Goal: Task Accomplishment & Management: Use online tool/utility

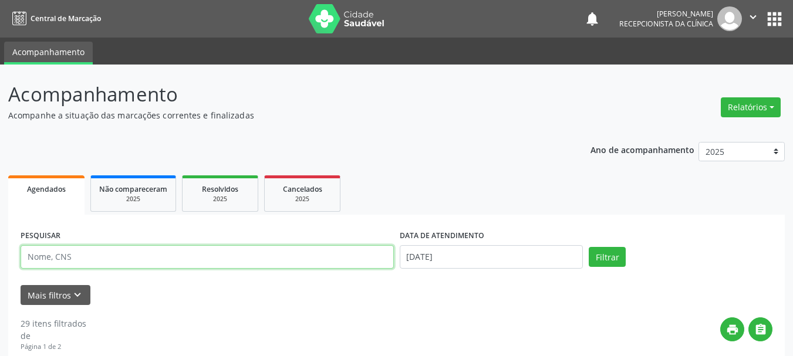
click at [115, 259] on input "text" at bounding box center [207, 256] width 373 height 23
paste input "700905958557692"
type input "700905958557692"
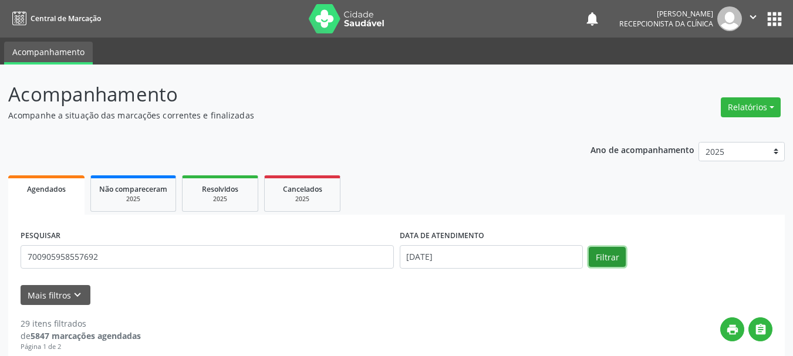
click at [617, 264] on button "Filtrar" at bounding box center [607, 257] width 37 height 20
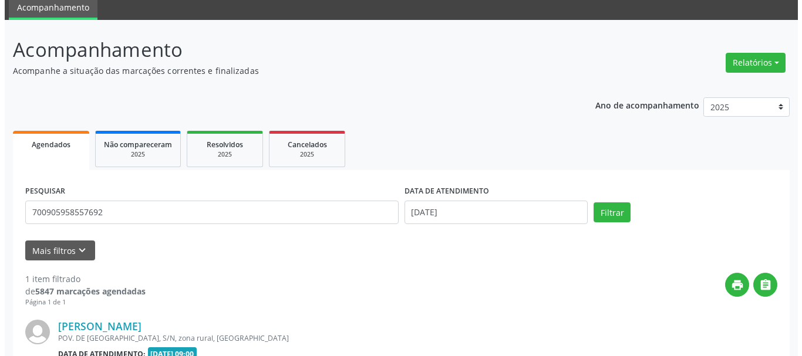
scroll to position [175, 0]
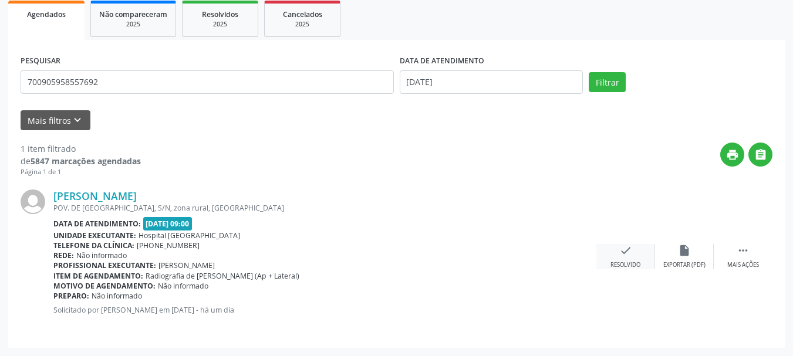
click at [633, 262] on div "Resolvido" at bounding box center [625, 265] width 30 height 8
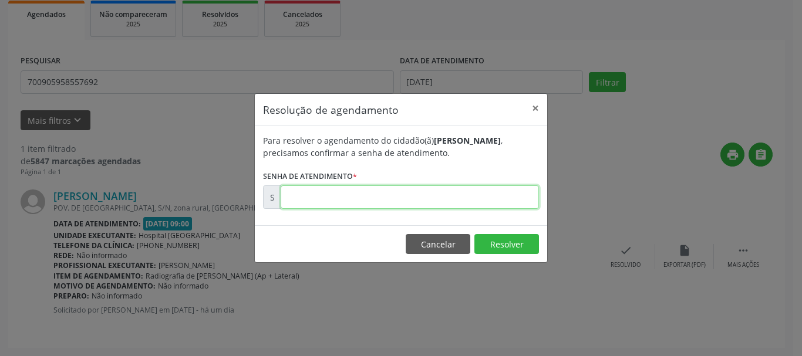
click at [417, 195] on input "text" at bounding box center [410, 196] width 258 height 23
type input "00171701"
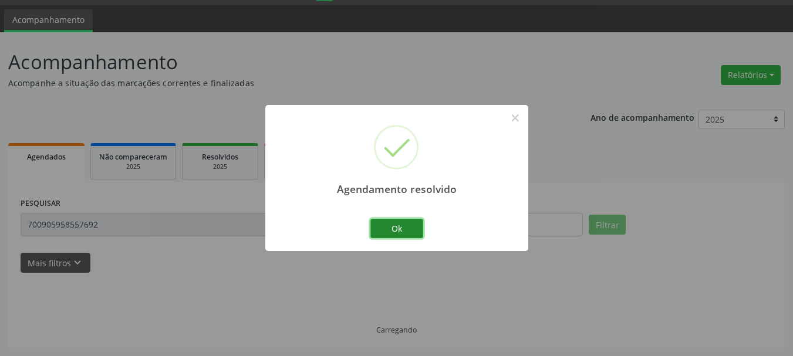
click at [400, 227] on button "Ok" at bounding box center [396, 229] width 53 height 20
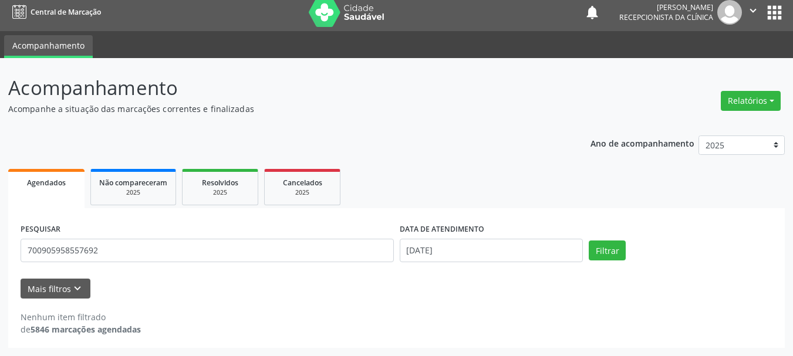
click at [136, 235] on div "PESQUISAR 700905958557692" at bounding box center [207, 246] width 379 height 50
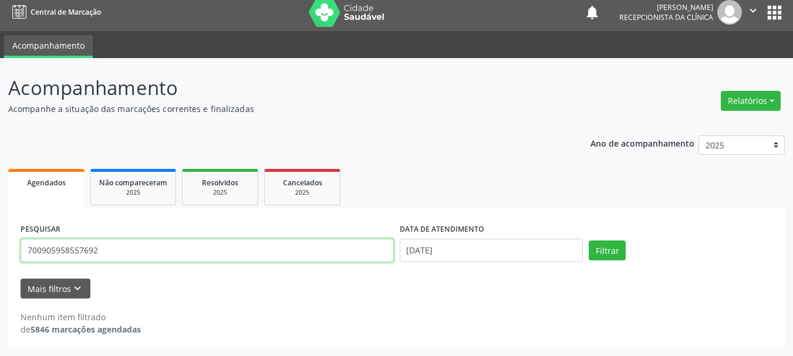
drag, startPoint x: 114, startPoint y: 251, endPoint x: 5, endPoint y: 251, distance: 109.8
click at [5, 251] on div "Acompanhamento Acompanhe a situação das marcações correntes e finalizadas Relat…" at bounding box center [396, 207] width 793 height 298
paste input "6400173173381"
type input "706400173173381"
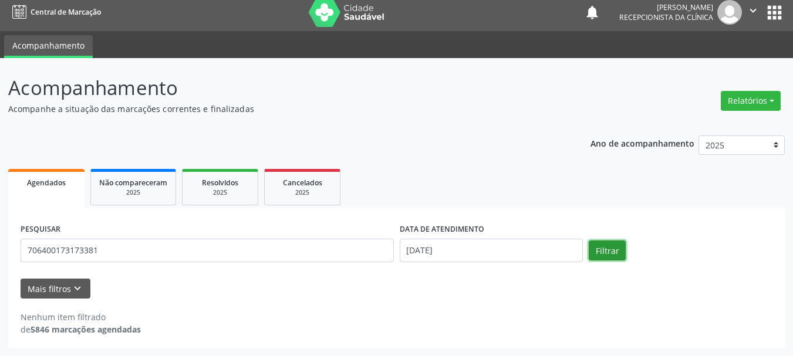
click at [615, 255] on button "Filtrar" at bounding box center [607, 251] width 37 height 20
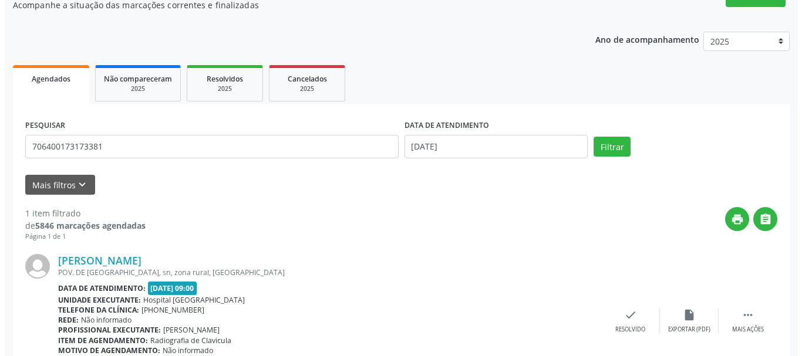
scroll to position [175, 0]
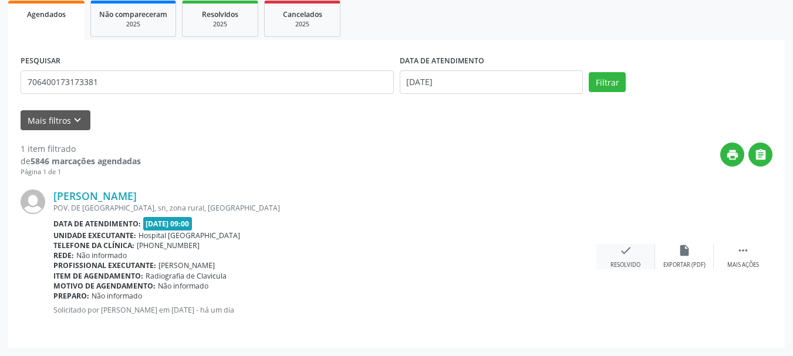
click at [613, 258] on div "check Resolvido" at bounding box center [625, 256] width 59 height 25
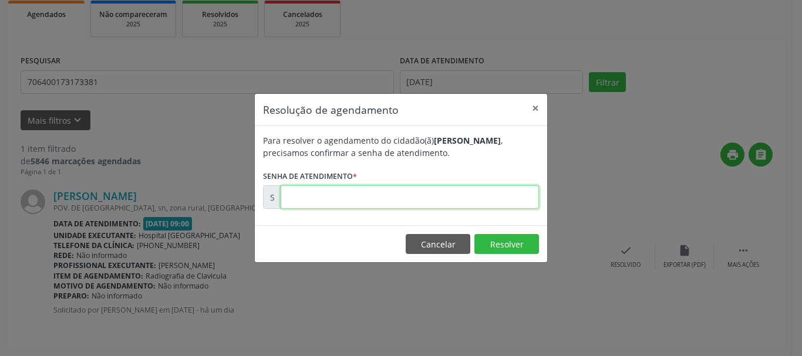
click at [462, 202] on input "text" at bounding box center [410, 196] width 258 height 23
type input "00171696"
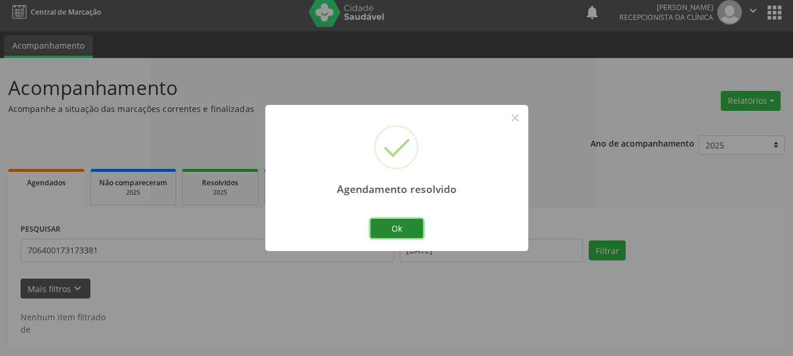
scroll to position [6, 0]
click at [420, 227] on button "Ok" at bounding box center [396, 229] width 53 height 20
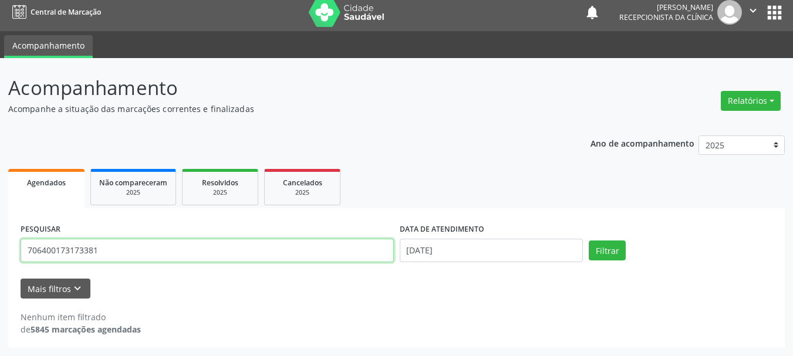
drag, startPoint x: 92, startPoint y: 249, endPoint x: 0, endPoint y: 243, distance: 92.4
click at [0, 243] on div "Acompanhamento Acompanhe a situação das marcações correntes e finalizadas Relat…" at bounding box center [396, 207] width 793 height 298
type input "7"
type input "[PERSON_NAME]"
click at [589, 241] on button "Filtrar" at bounding box center [607, 251] width 37 height 20
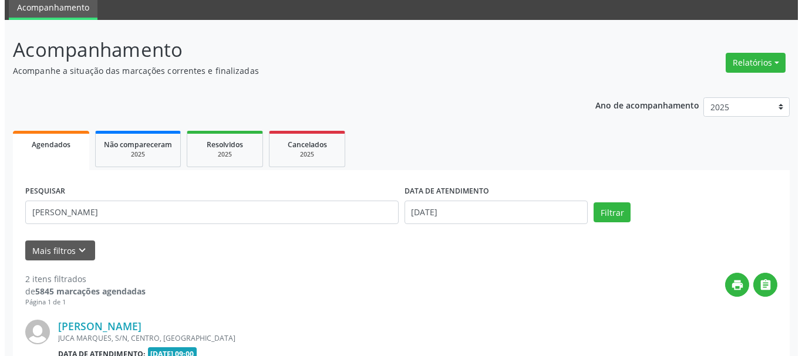
scroll to position [334, 0]
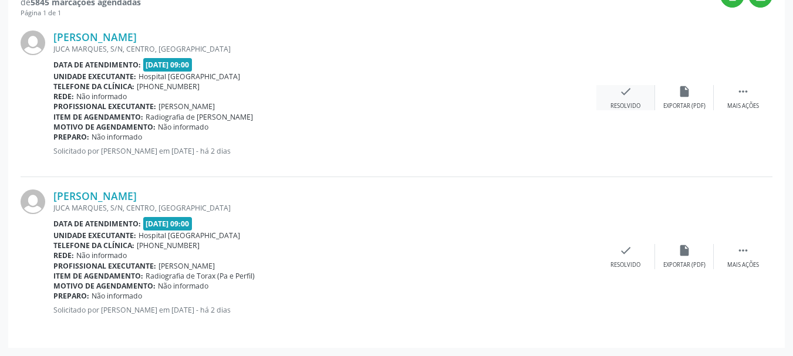
click at [624, 101] on div "check Resolvido" at bounding box center [625, 97] width 59 height 25
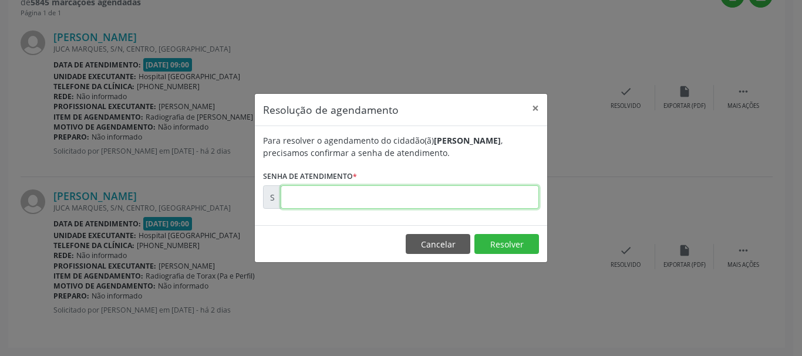
click at [462, 202] on input "text" at bounding box center [410, 196] width 258 height 23
type input "00171607"
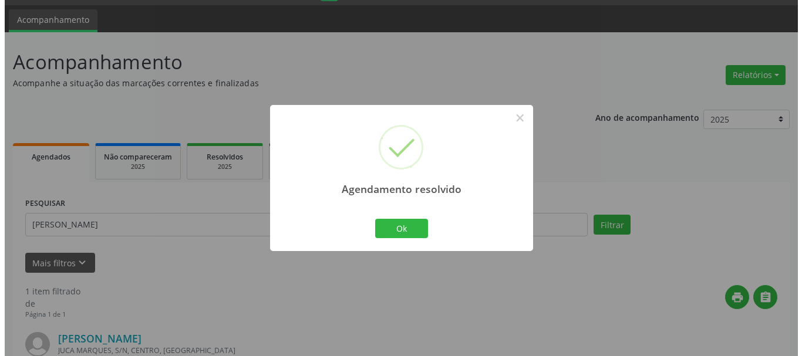
scroll to position [175, 0]
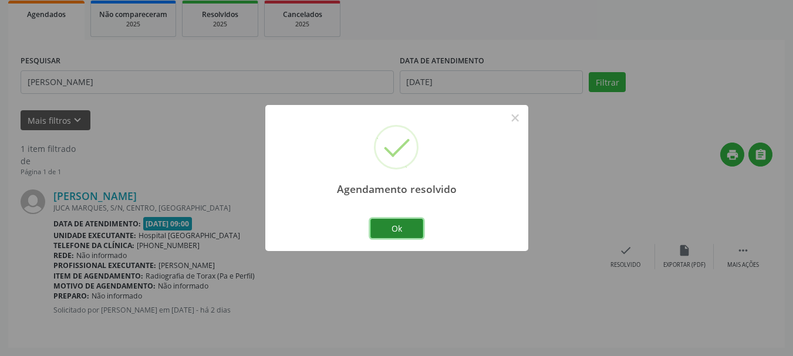
click at [407, 234] on button "Ok" at bounding box center [396, 229] width 53 height 20
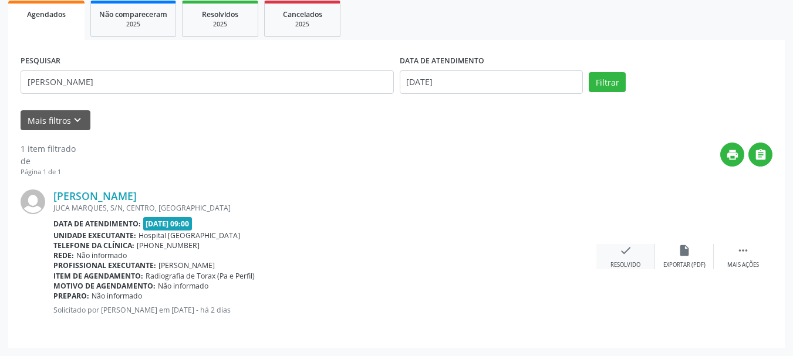
click at [614, 255] on div "check Resolvido" at bounding box center [625, 256] width 59 height 25
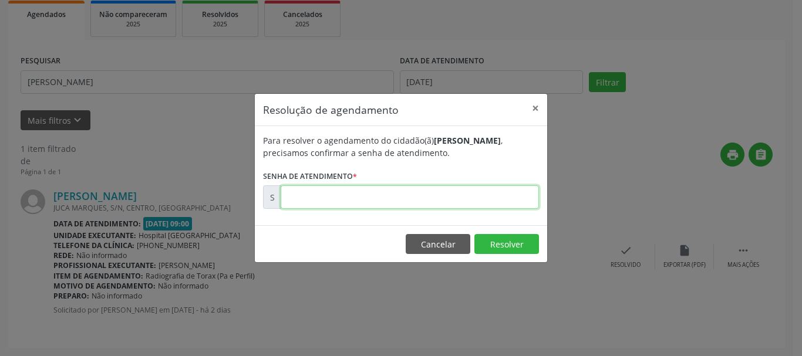
click at [511, 195] on input "text" at bounding box center [410, 196] width 258 height 23
type input "00171608"
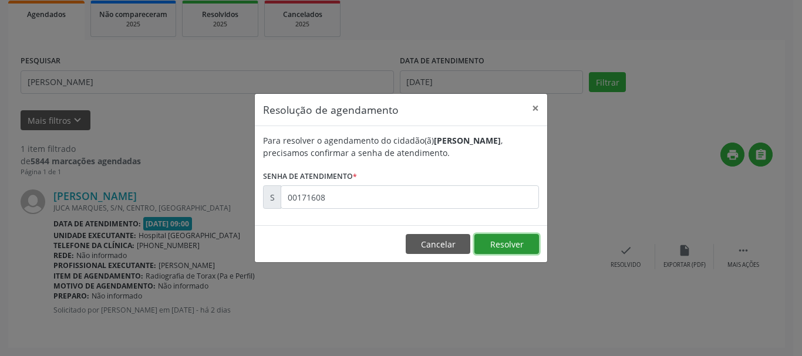
click at [517, 249] on button "Resolver" at bounding box center [506, 244] width 65 height 20
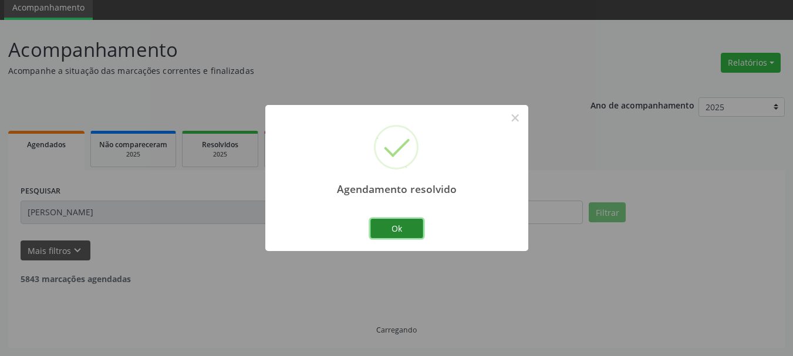
click at [404, 223] on button "Ok" at bounding box center [396, 229] width 53 height 20
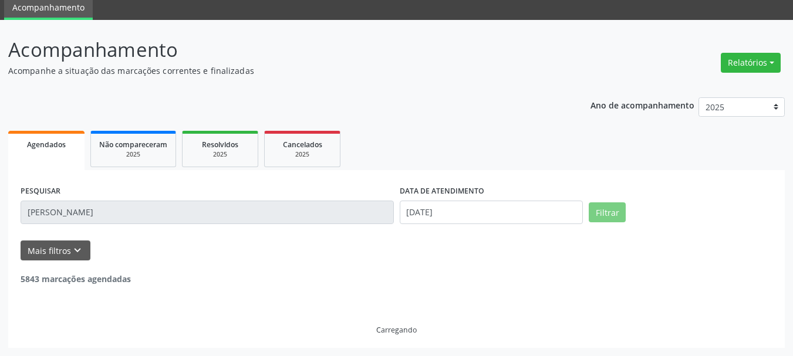
scroll to position [6, 0]
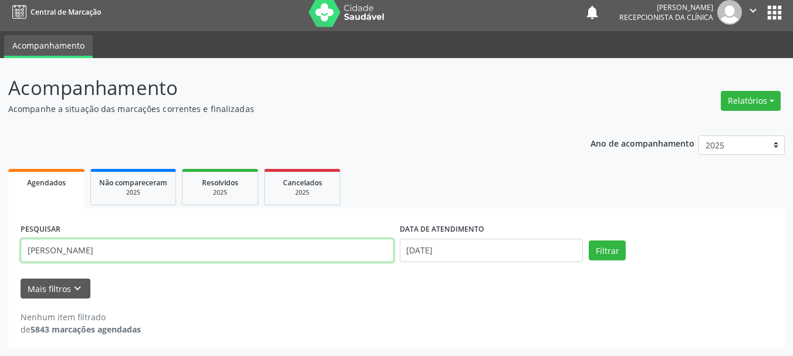
drag, startPoint x: 133, startPoint y: 252, endPoint x: 0, endPoint y: 217, distance: 138.0
click at [0, 217] on div "Acompanhamento Acompanhe a situação das marcações correntes e finalizadas Relat…" at bounding box center [396, 207] width 793 height 298
paste input "708604561174987"
type input "708604561174987"
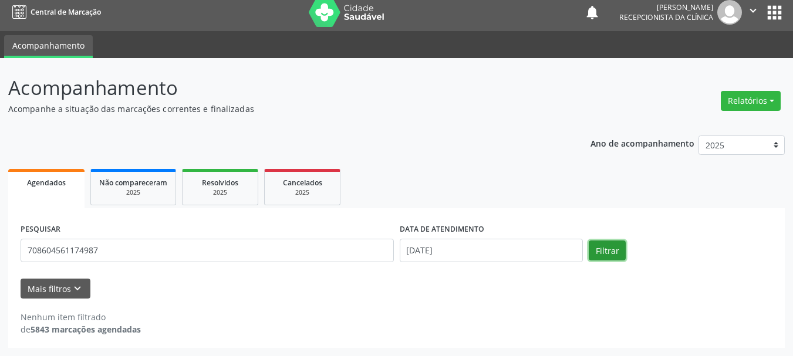
click at [601, 256] on button "Filtrar" at bounding box center [607, 251] width 37 height 20
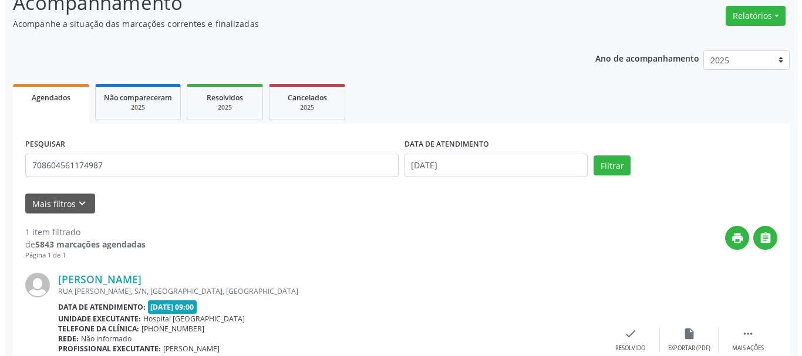
scroll to position [175, 0]
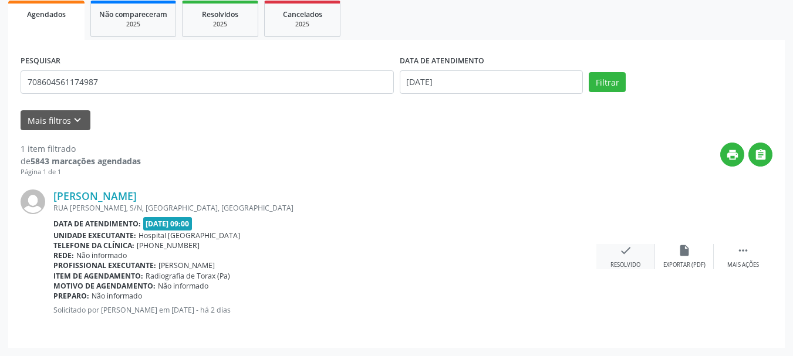
click at [636, 253] on div "check Resolvido" at bounding box center [625, 256] width 59 height 25
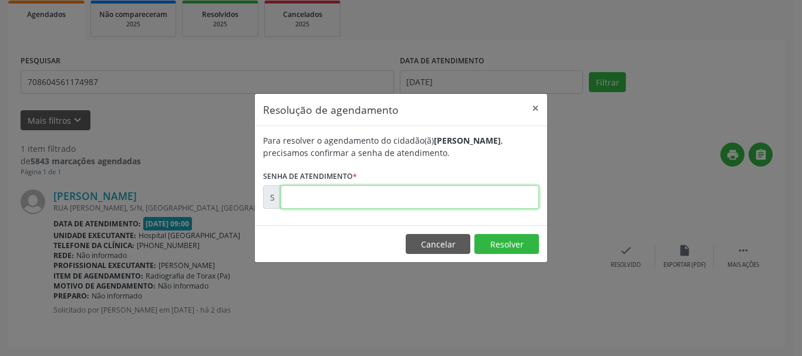
click at [467, 195] on input "text" at bounding box center [410, 196] width 258 height 23
type input "00171598"
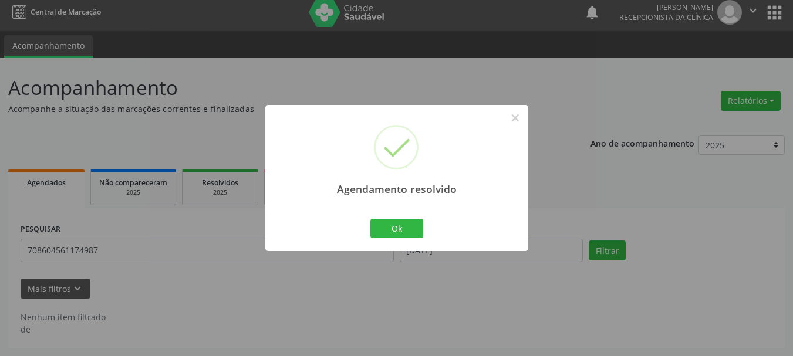
scroll to position [6, 0]
click at [386, 227] on button "Ok" at bounding box center [396, 229] width 53 height 20
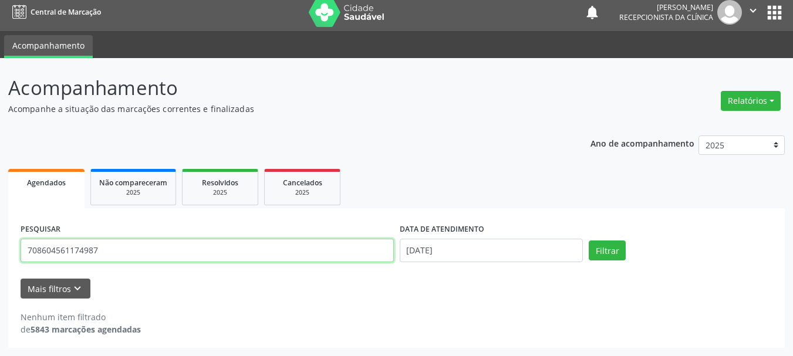
drag, startPoint x: 97, startPoint y: 248, endPoint x: 4, endPoint y: 248, distance: 93.3
click at [4, 248] on div "Acompanhamento Acompanhe a situação das marcações correntes e finalizadas Relat…" at bounding box center [396, 207] width 793 height 298
paste input "240853109142"
type input "702408531091427"
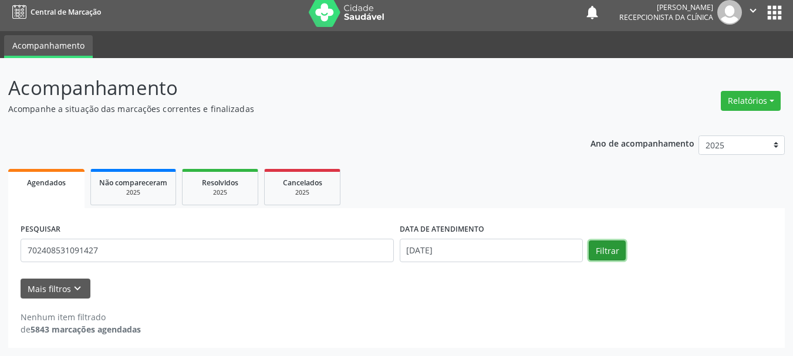
click at [595, 249] on button "Filtrar" at bounding box center [607, 251] width 37 height 20
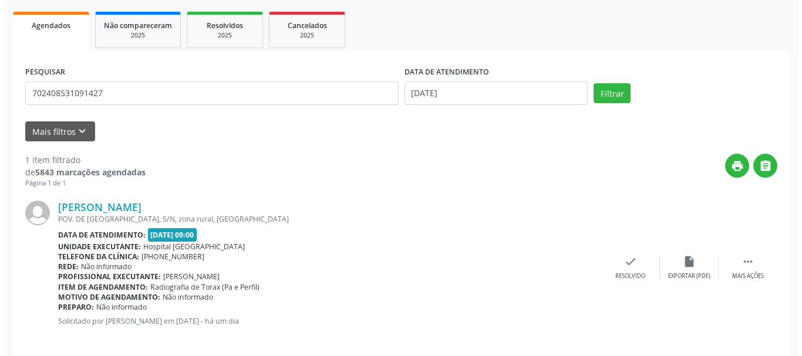
scroll to position [175, 0]
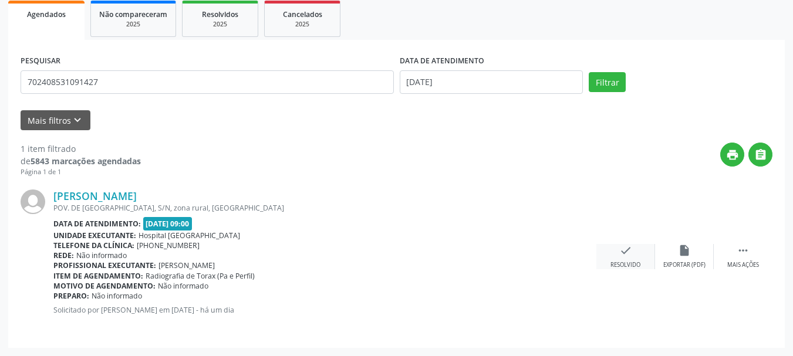
click at [620, 256] on icon "check" at bounding box center [625, 250] width 13 height 13
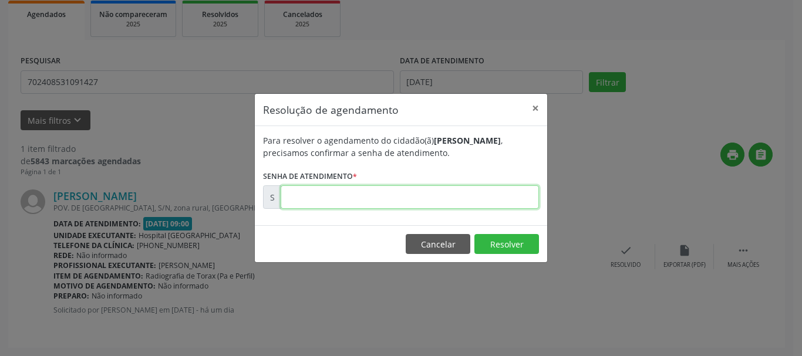
click at [457, 197] on input "text" at bounding box center [410, 196] width 258 height 23
type input "00171724"
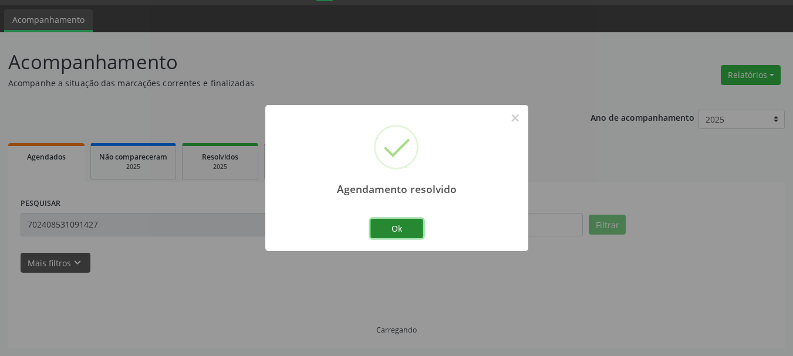
scroll to position [6, 0]
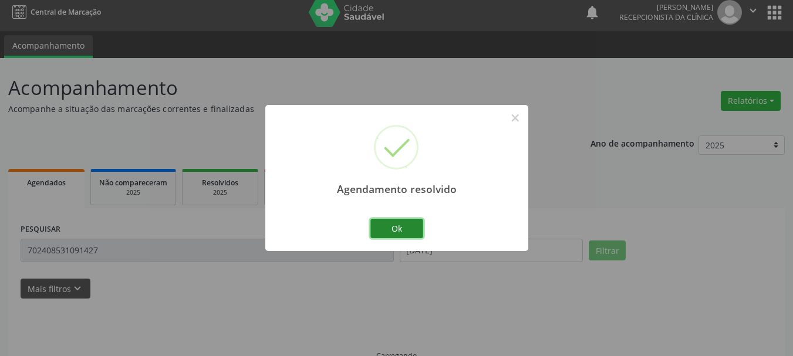
click at [412, 229] on button "Ok" at bounding box center [396, 229] width 53 height 20
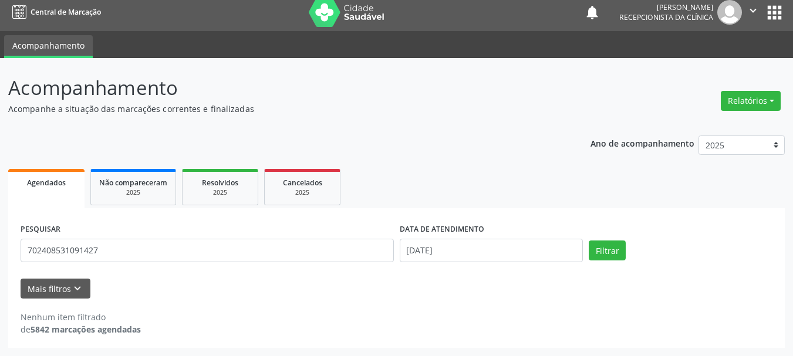
drag, startPoint x: 141, startPoint y: 238, endPoint x: 85, endPoint y: 251, distance: 57.8
click at [18, 241] on div "PESQUISAR 702408531091427" at bounding box center [207, 246] width 379 height 50
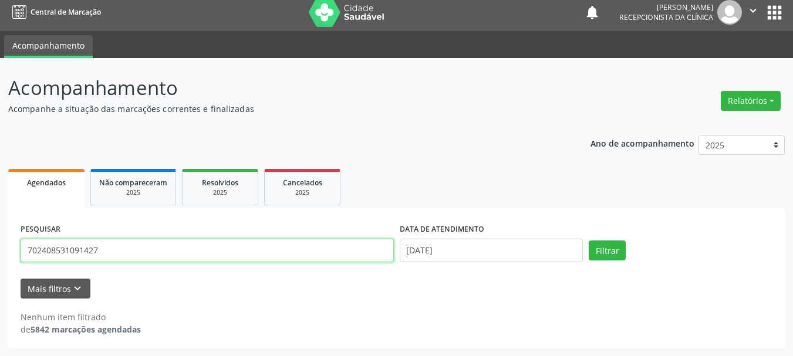
drag, startPoint x: 58, startPoint y: 252, endPoint x: 0, endPoint y: 252, distance: 57.5
click at [0, 252] on div "Acompanhamento Acompanhe a situação das marcações correntes e finalizadas Relat…" at bounding box center [396, 207] width 793 height 298
paste input "4709522545040"
type input "704709522545040"
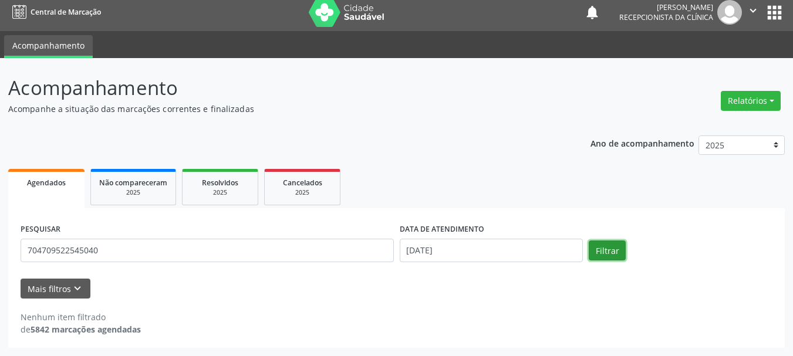
drag, startPoint x: 598, startPoint y: 250, endPoint x: 568, endPoint y: 279, distance: 41.5
click at [598, 251] on button "Filtrar" at bounding box center [607, 251] width 37 height 20
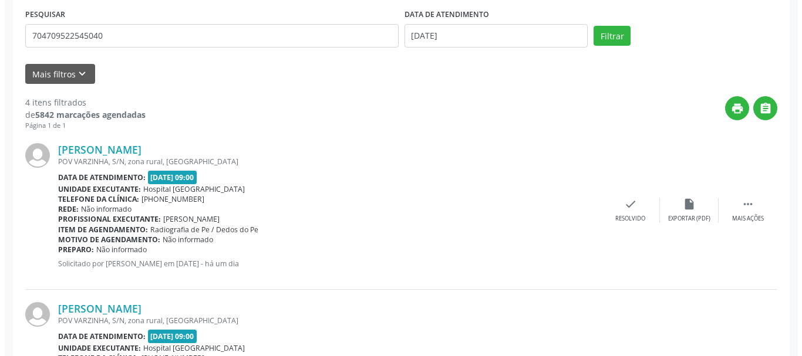
scroll to position [221, 0]
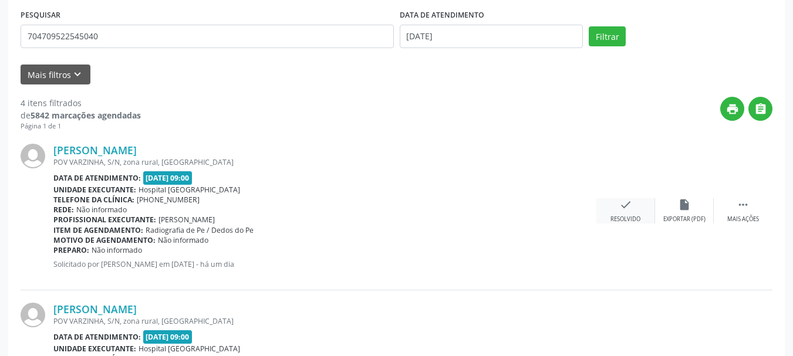
click at [623, 208] on icon "check" at bounding box center [625, 204] width 13 height 13
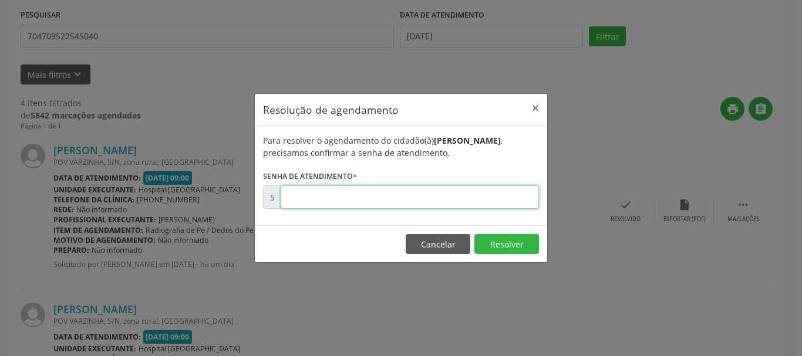
drag, startPoint x: 321, startPoint y: 195, endPoint x: 304, endPoint y: 185, distance: 19.7
click at [321, 195] on input "text" at bounding box center [410, 196] width 258 height 23
type input "00171786"
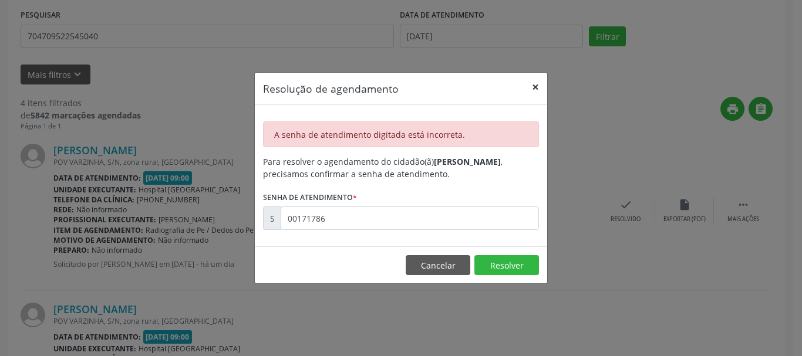
drag, startPoint x: 538, startPoint y: 87, endPoint x: 566, endPoint y: 224, distance: 139.0
click at [540, 90] on button "×" at bounding box center [535, 87] width 23 height 29
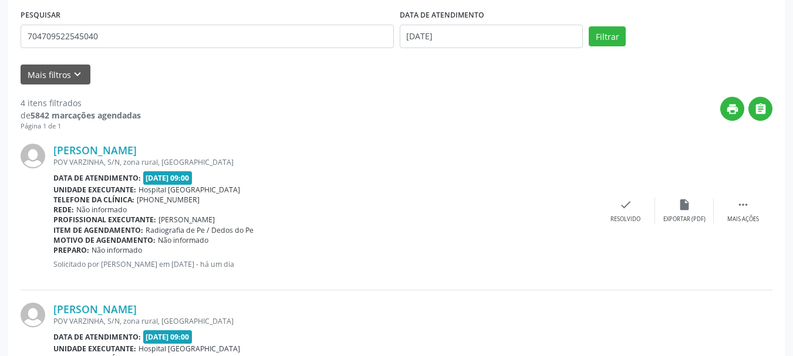
drag, startPoint x: 566, startPoint y: 224, endPoint x: 622, endPoint y: 246, distance: 59.5
click at [587, 279] on div "[PERSON_NAME] [GEOGRAPHIC_DATA], S/N, zona rural, [GEOGRAPHIC_DATA] Data de ate…" at bounding box center [397, 210] width 752 height 159
click at [631, 203] on icon "check" at bounding box center [625, 204] width 13 height 13
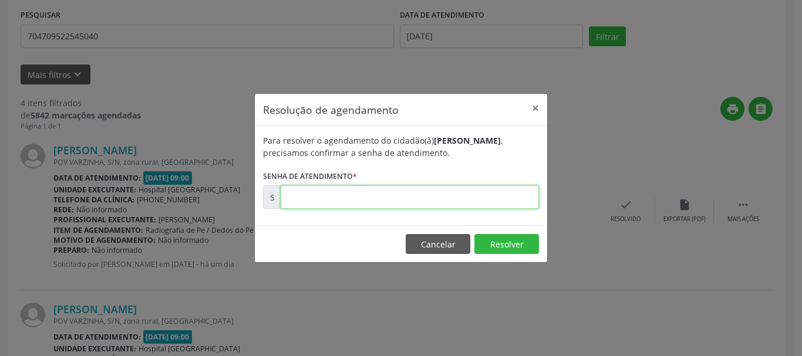
click at [451, 198] on input "text" at bounding box center [410, 196] width 258 height 23
type input "00171785"
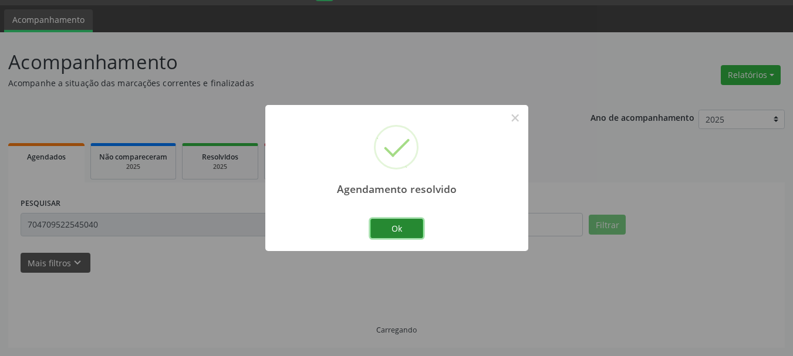
click at [407, 229] on button "Ok" at bounding box center [396, 229] width 53 height 20
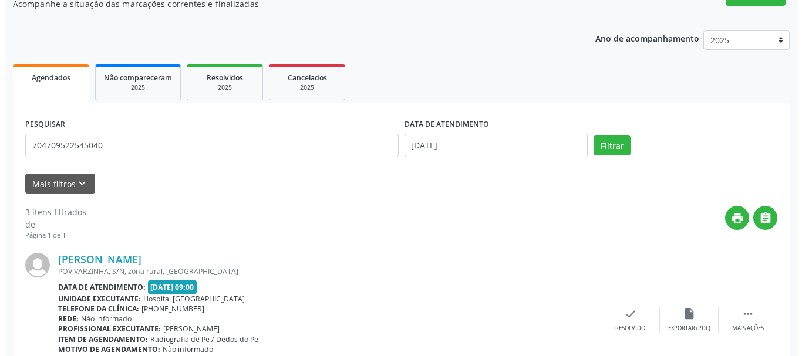
scroll to position [267, 0]
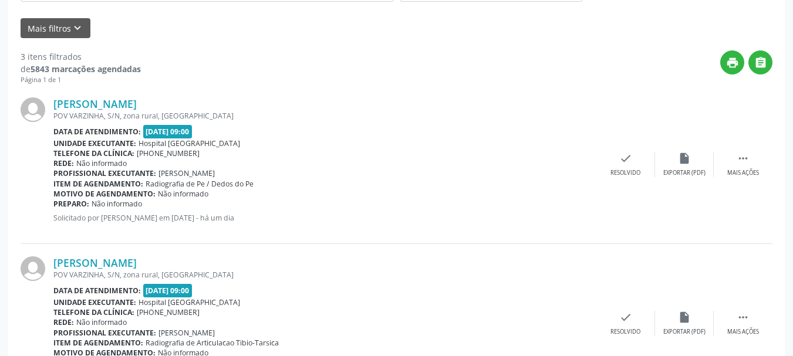
click at [633, 150] on div "[PERSON_NAME] [GEOGRAPHIC_DATA], S/N, zona rural, [GEOGRAPHIC_DATA] Data de ate…" at bounding box center [397, 164] width 752 height 159
click at [619, 158] on icon "check" at bounding box center [625, 158] width 13 height 13
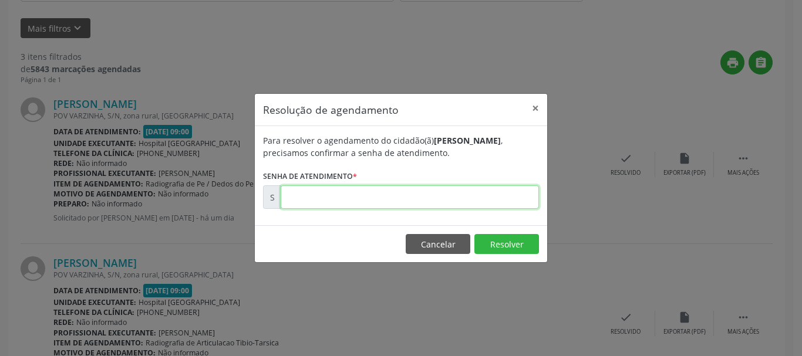
drag, startPoint x: 375, startPoint y: 185, endPoint x: 377, endPoint y: 194, distance: 8.4
click at [377, 188] on input "text" at bounding box center [410, 196] width 258 height 23
type input "00171786"
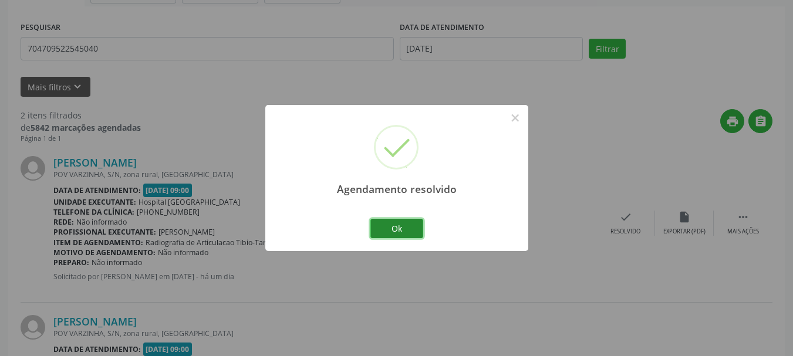
click at [395, 232] on button "Ok" at bounding box center [396, 229] width 53 height 20
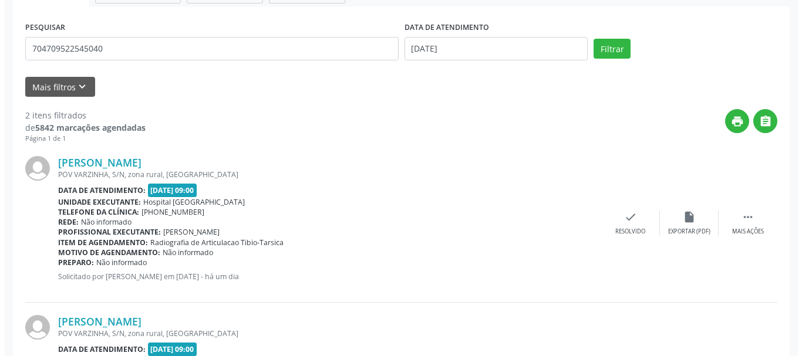
scroll to position [326, 0]
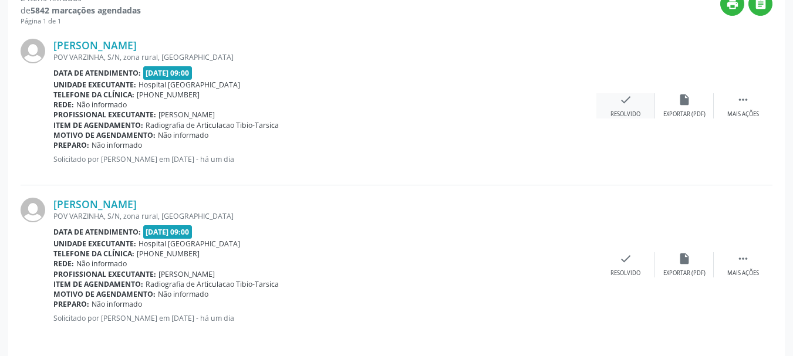
click at [629, 112] on div "Resolvido" at bounding box center [625, 114] width 30 height 8
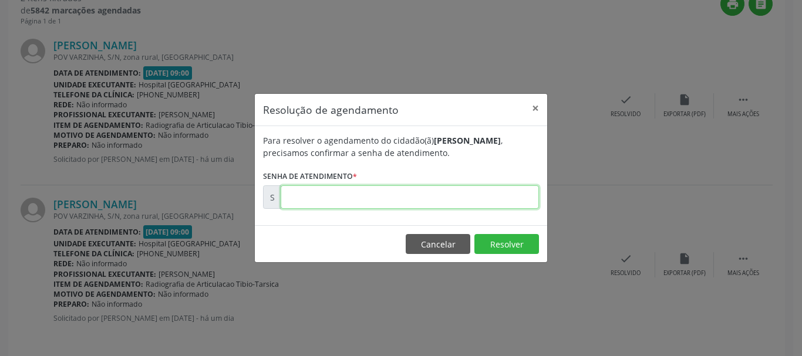
click at [487, 194] on input "text" at bounding box center [410, 196] width 258 height 23
type input "00171793"
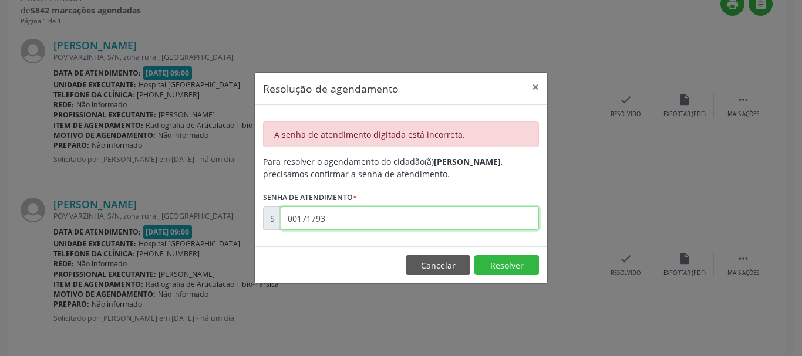
drag, startPoint x: 397, startPoint y: 220, endPoint x: 265, endPoint y: 220, distance: 132.6
click at [265, 220] on div "S 00171793" at bounding box center [401, 218] width 276 height 23
click at [543, 88] on button "×" at bounding box center [535, 87] width 23 height 29
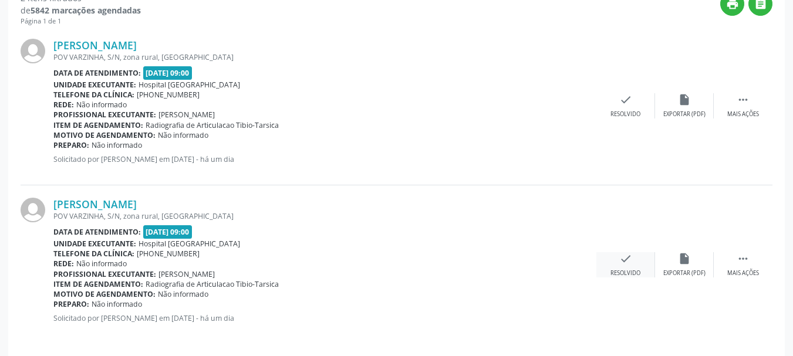
click at [626, 271] on div "Resolvido" at bounding box center [625, 273] width 30 height 8
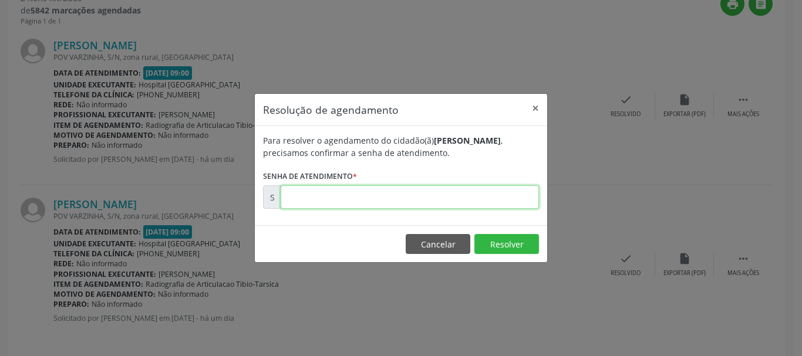
click at [455, 201] on input "text" at bounding box center [410, 196] width 258 height 23
paste input "00171793"
type input "00171793"
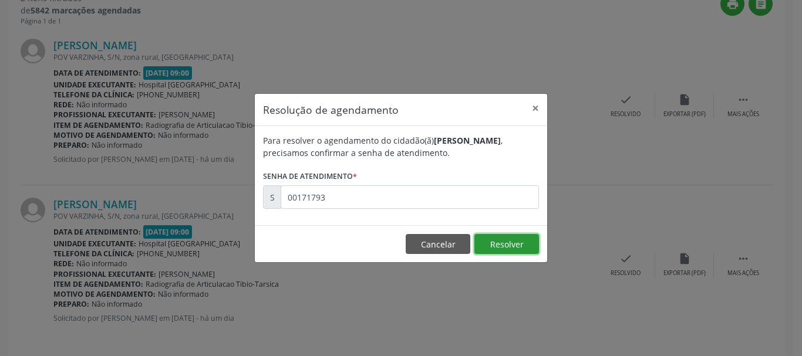
click at [498, 246] on button "Resolver" at bounding box center [506, 244] width 65 height 20
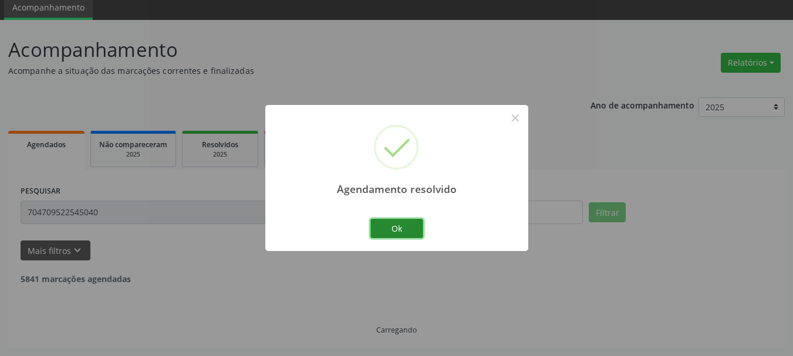
click at [414, 225] on button "Ok" at bounding box center [396, 229] width 53 height 20
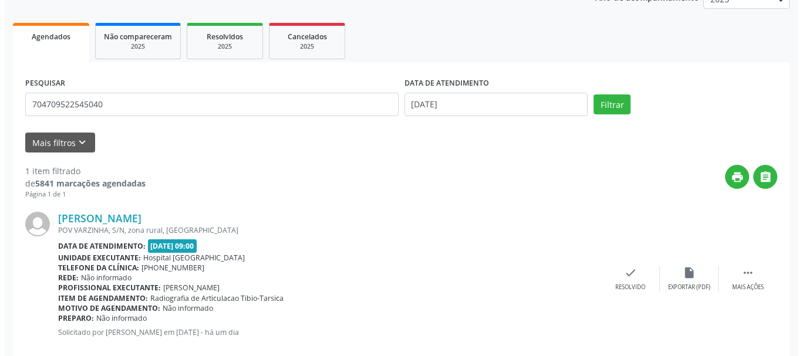
scroll to position [175, 0]
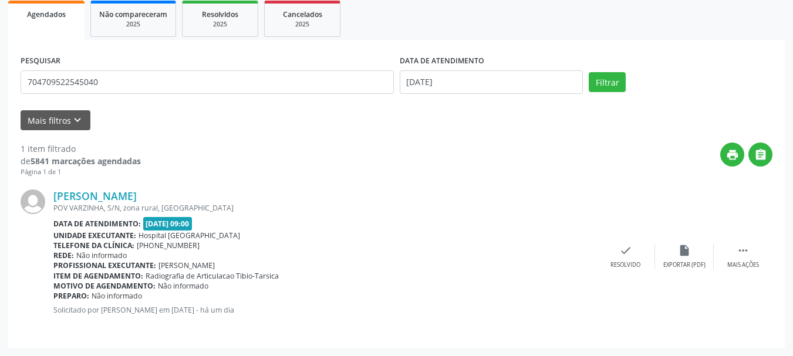
click at [617, 239] on div "[PERSON_NAME] [GEOGRAPHIC_DATA], S/N, zona rural, [GEOGRAPHIC_DATA] Data de ate…" at bounding box center [397, 256] width 752 height 158
click at [630, 251] on icon "check" at bounding box center [625, 250] width 13 height 13
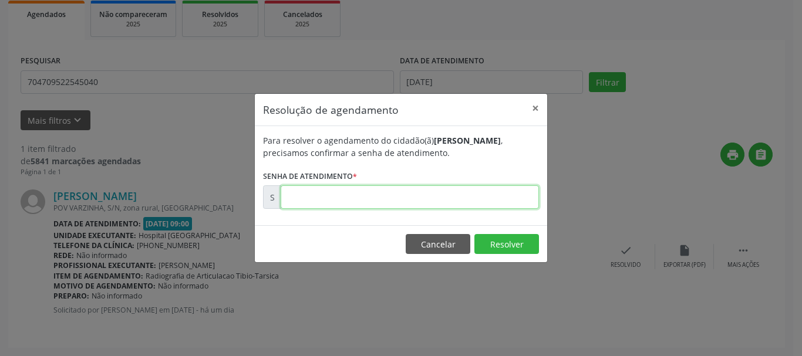
click at [480, 200] on input "text" at bounding box center [410, 196] width 258 height 23
type input "00171791"
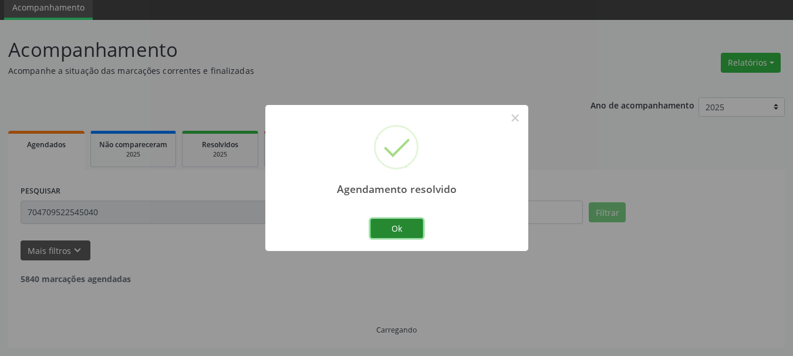
click at [381, 226] on button "Ok" at bounding box center [396, 229] width 53 height 20
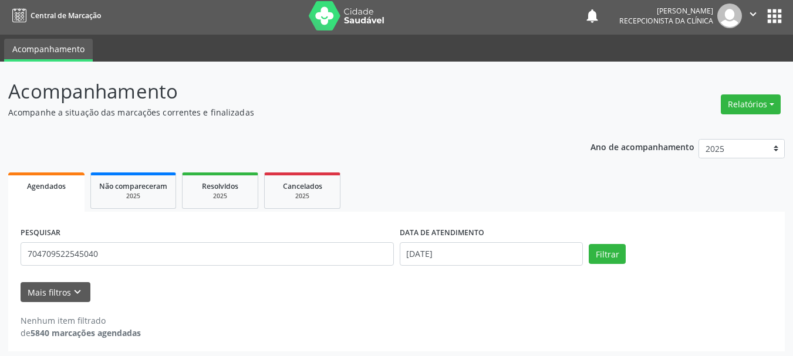
scroll to position [6, 0]
